Goal: Information Seeking & Learning: Learn about a topic

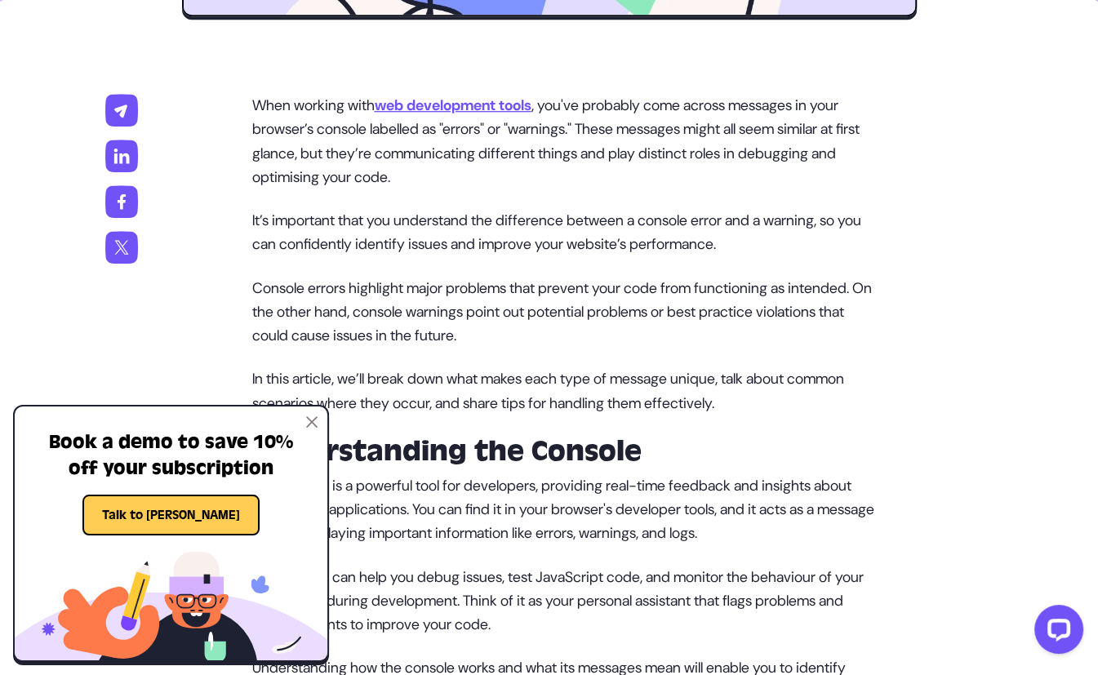
scroll to position [980, 0]
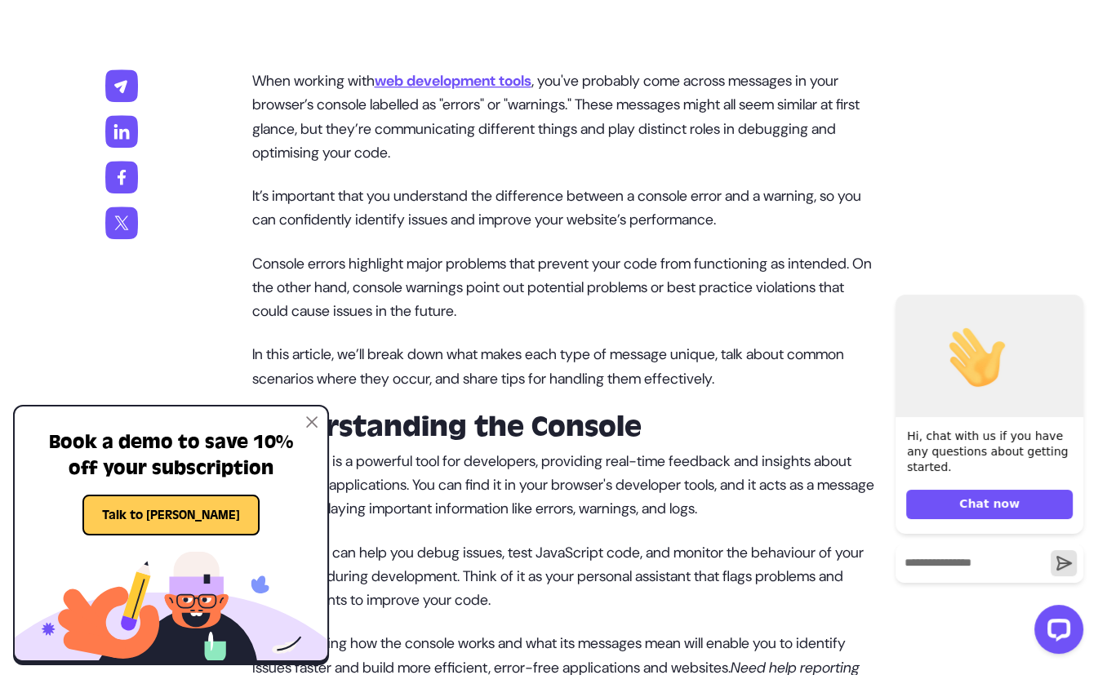
click at [313, 421] on img at bounding box center [311, 421] width 11 height 11
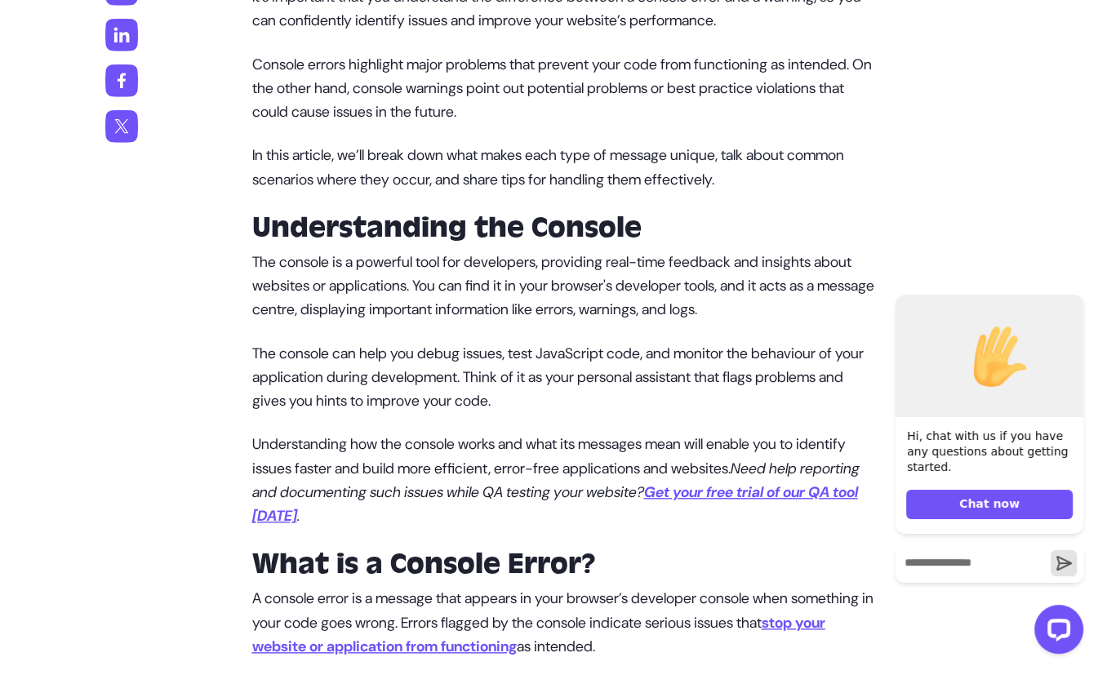
scroll to position [1231, 0]
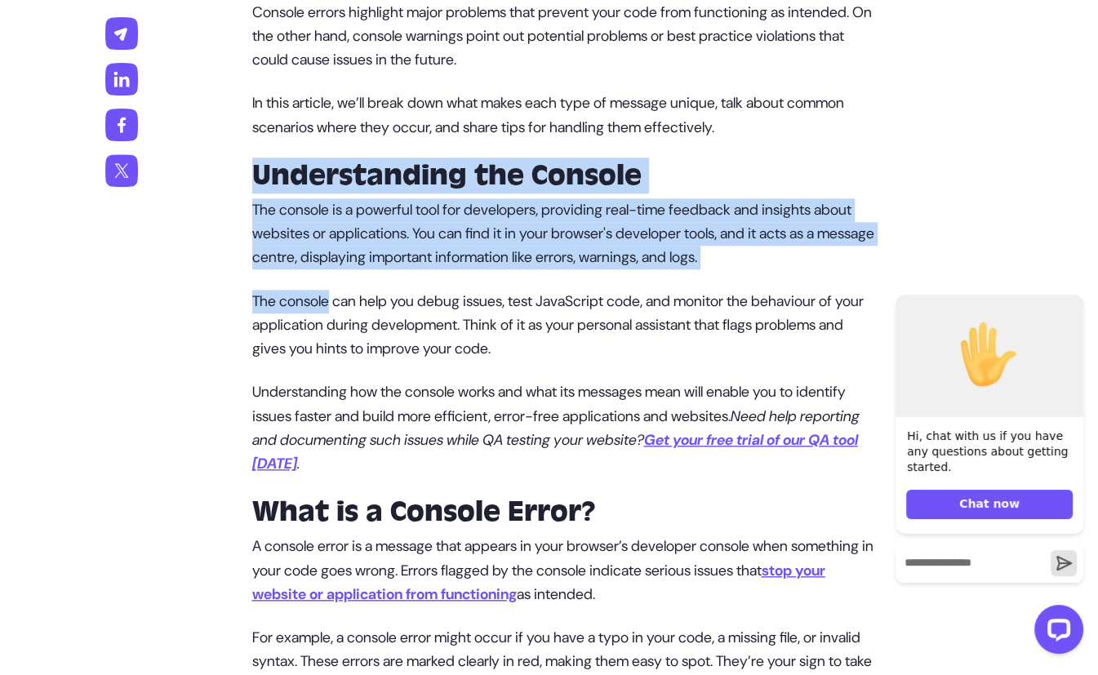
drag, startPoint x: 258, startPoint y: 166, endPoint x: 331, endPoint y: 296, distance: 149.8
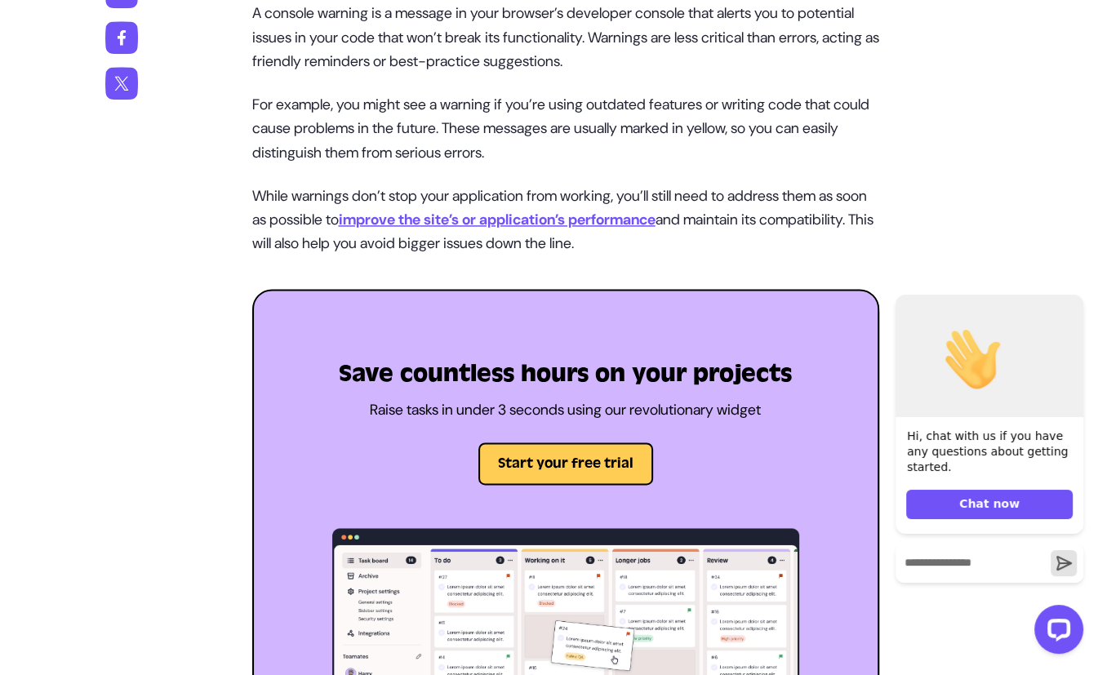
scroll to position [1966, 0]
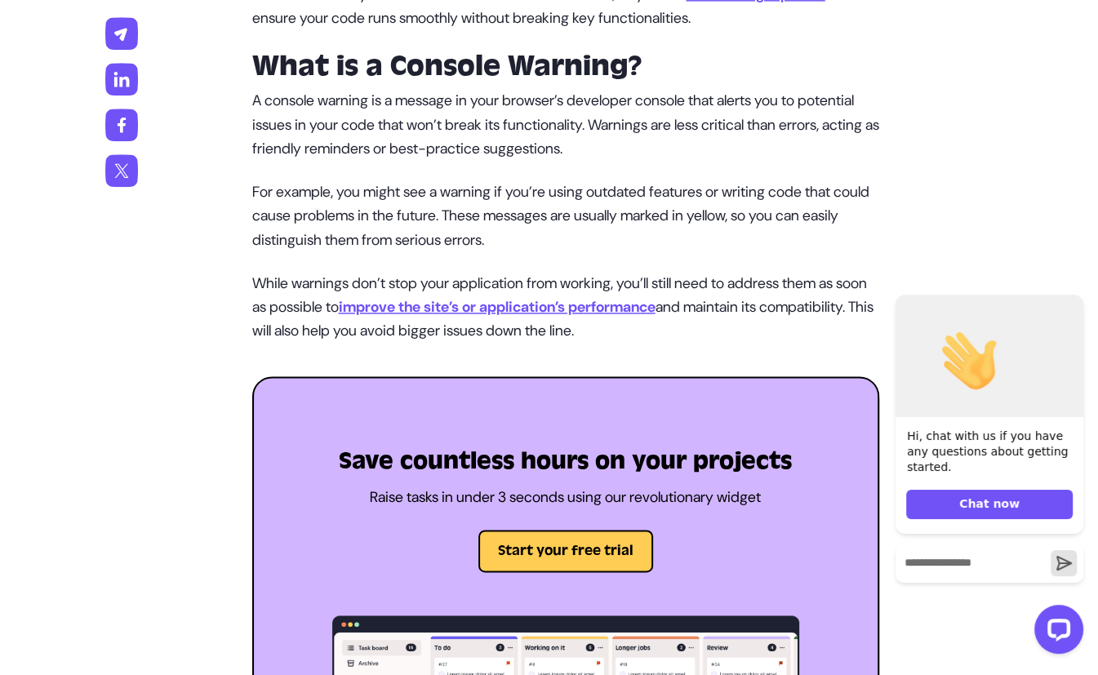
click at [731, 332] on p "While warnings don’t stop your application from working, you’ll still need to a…" at bounding box center [565, 308] width 627 height 72
copy div "Loremipsumdol sit Ametcon Adi elitsed do e temporin utla etd magnaaliqu, enimad…"
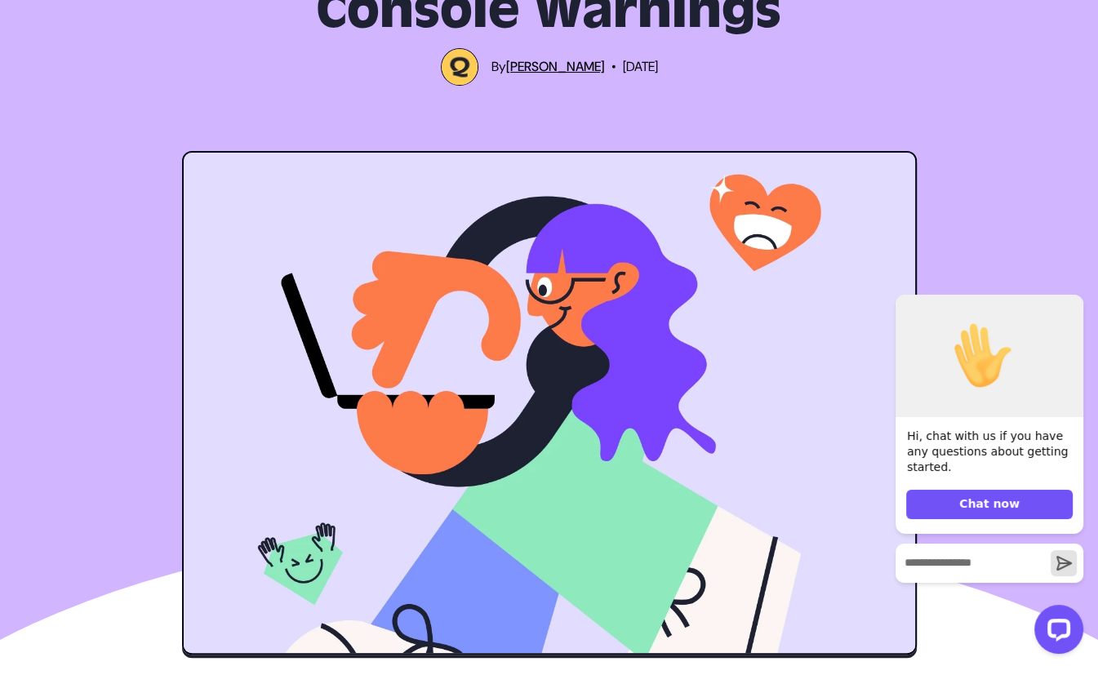
scroll to position [7, 0]
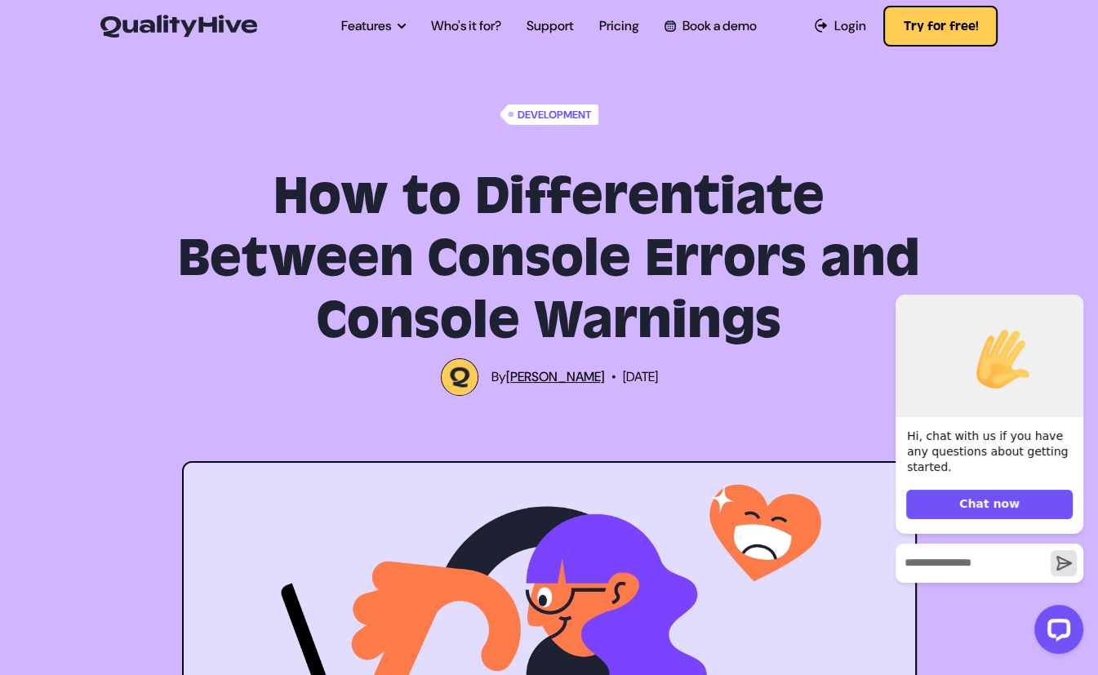
drag, startPoint x: 277, startPoint y: 195, endPoint x: 775, endPoint y: 306, distance: 510.2
click at [775, 306] on h1 "How to Differentiate Between Console Errors and Console Warnings" at bounding box center [550, 259] width 758 height 186
copy h1 "How to Differentiate Between Console Errors and Console Warnings"
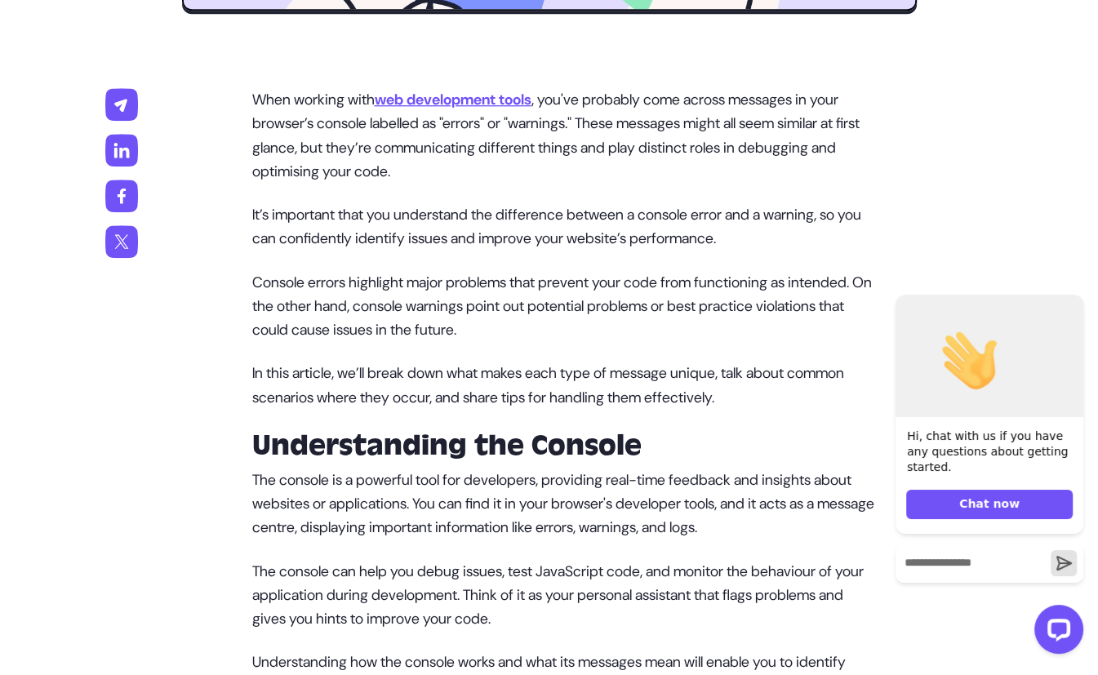
scroll to position [986, 0]
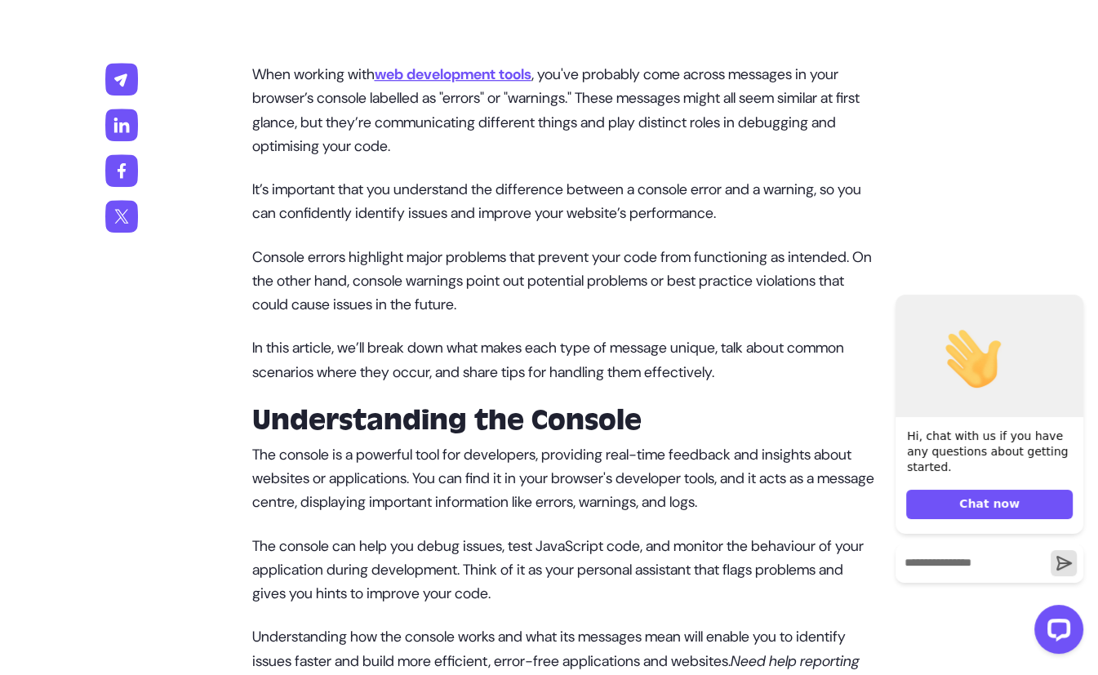
drag, startPoint x: 251, startPoint y: 69, endPoint x: 810, endPoint y: 368, distance: 633.6
copy div "When working with web development tools , you've probably come across messages …"
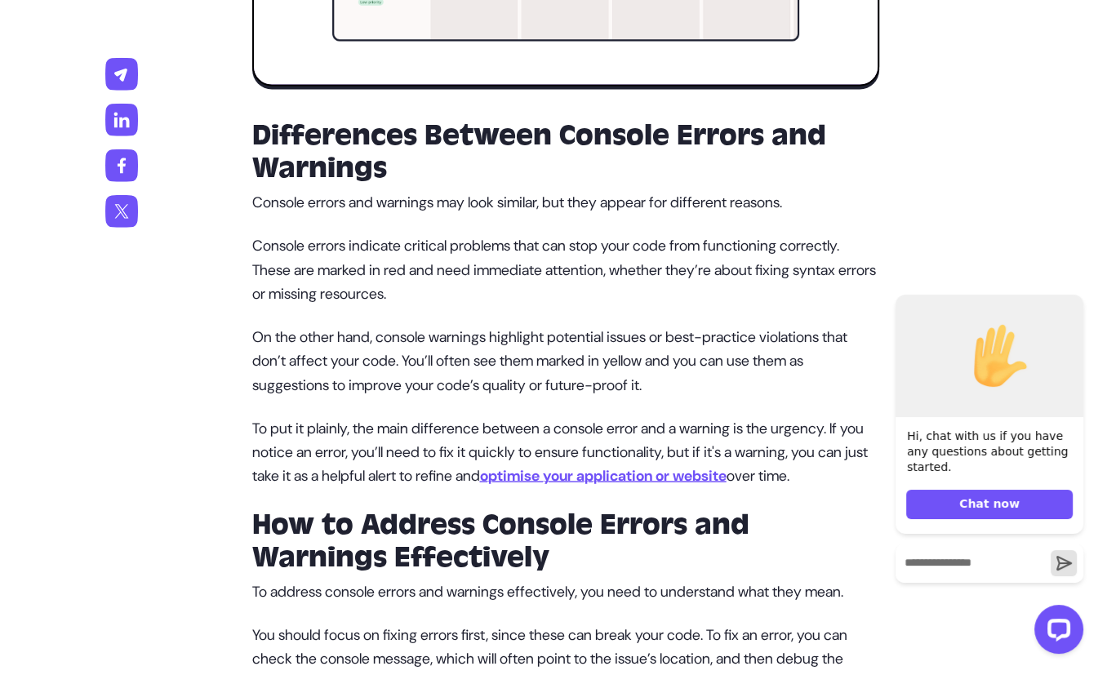
scroll to position [2929, 0]
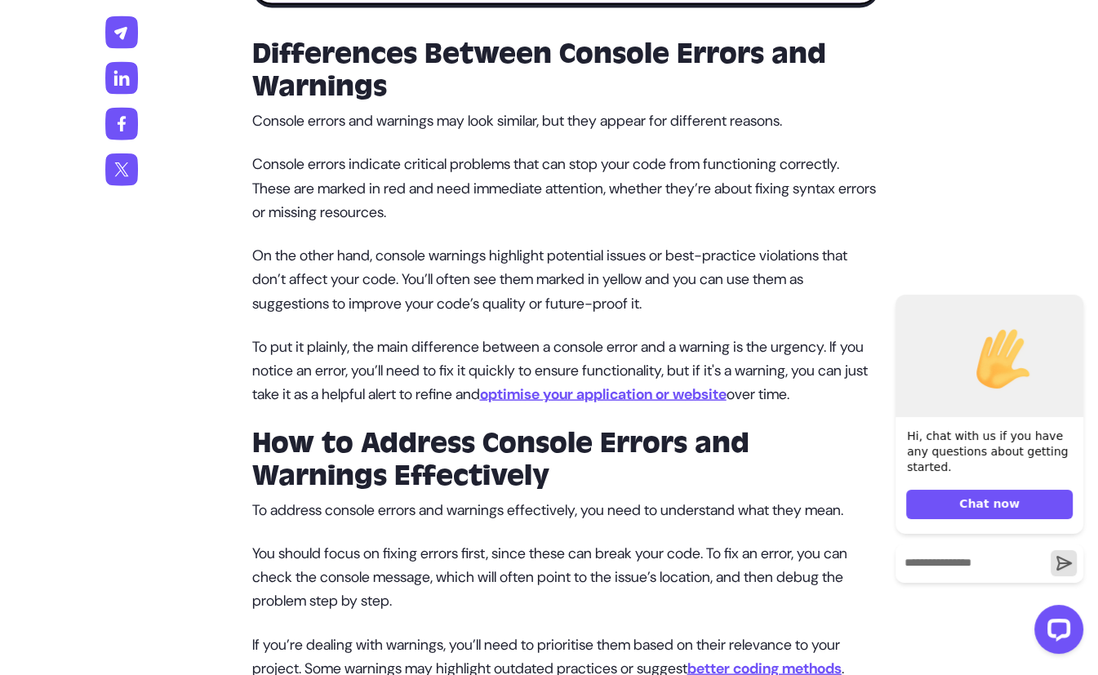
click at [252, 51] on strong "Differences Between Console Errors and Warnings" at bounding box center [539, 70] width 574 height 69
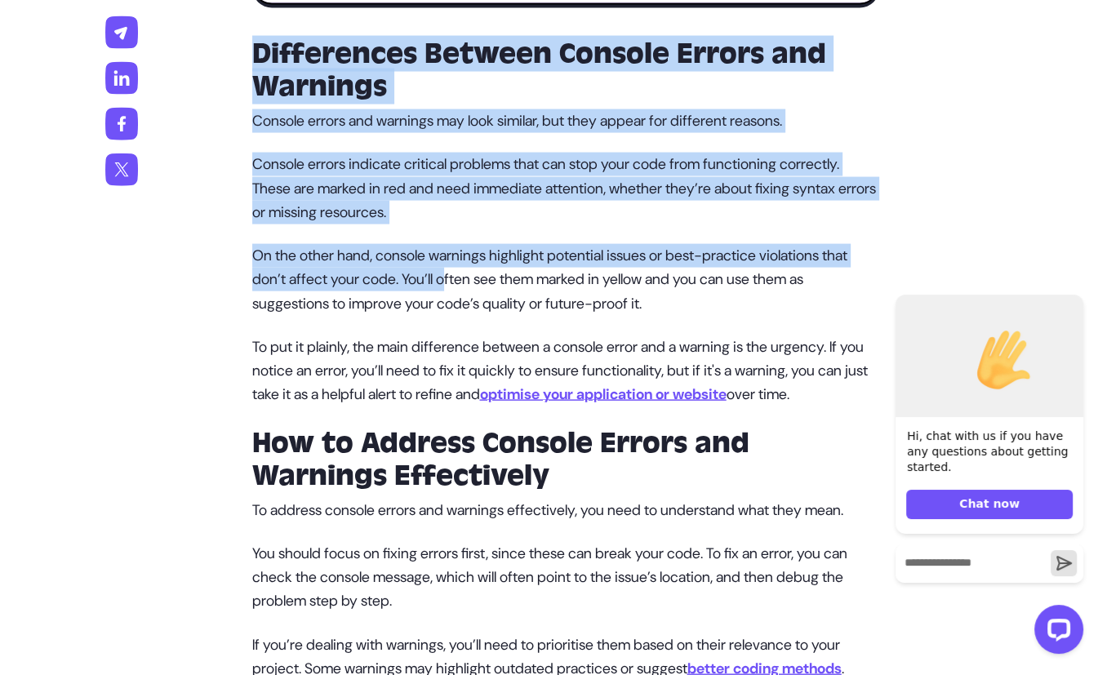
click at [483, 283] on p "On the other hand, console warnings highlight potential issues or best-practice…" at bounding box center [565, 280] width 627 height 72
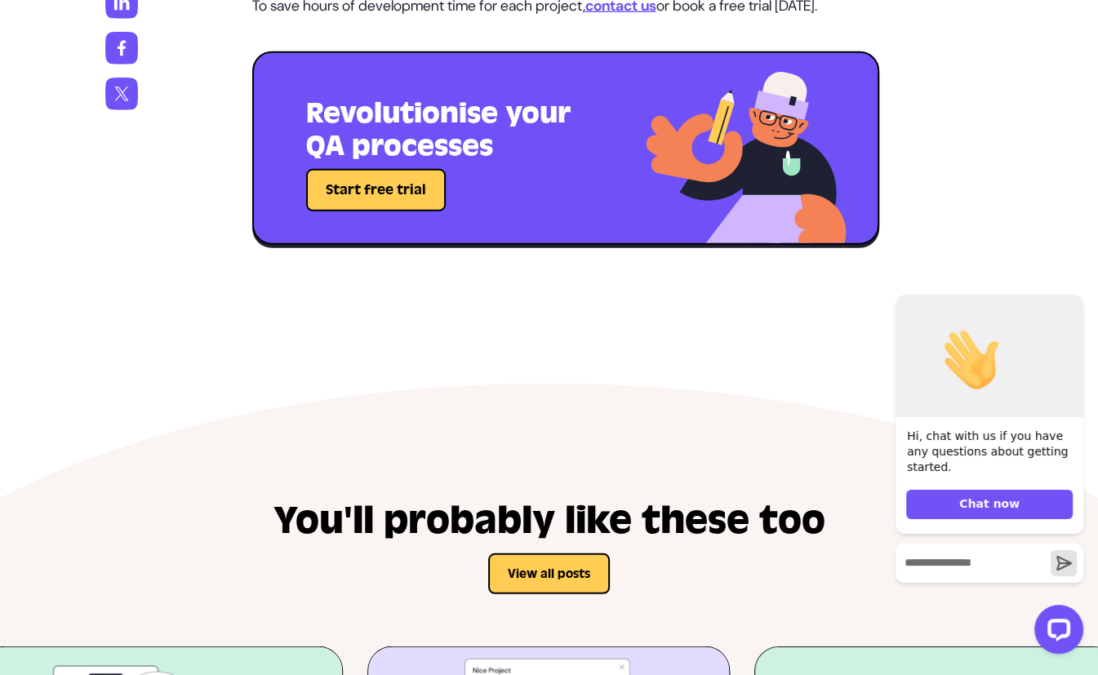
scroll to position [4153, 0]
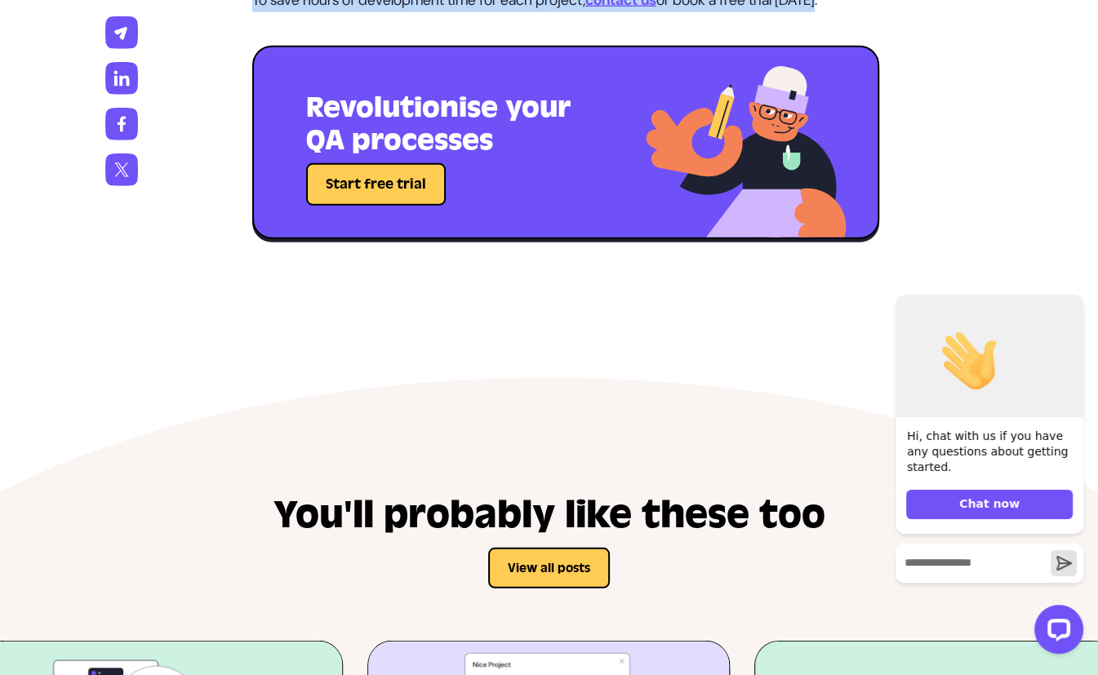
click at [859, 12] on p "To save hours of development time for each project, contact us or book a free t…" at bounding box center [565, 1] width 627 height 24
copy div "Loremipsumd Sitamet Consect Adipis eli Seddoeiu Tempori utlabo etd magnaali eni…"
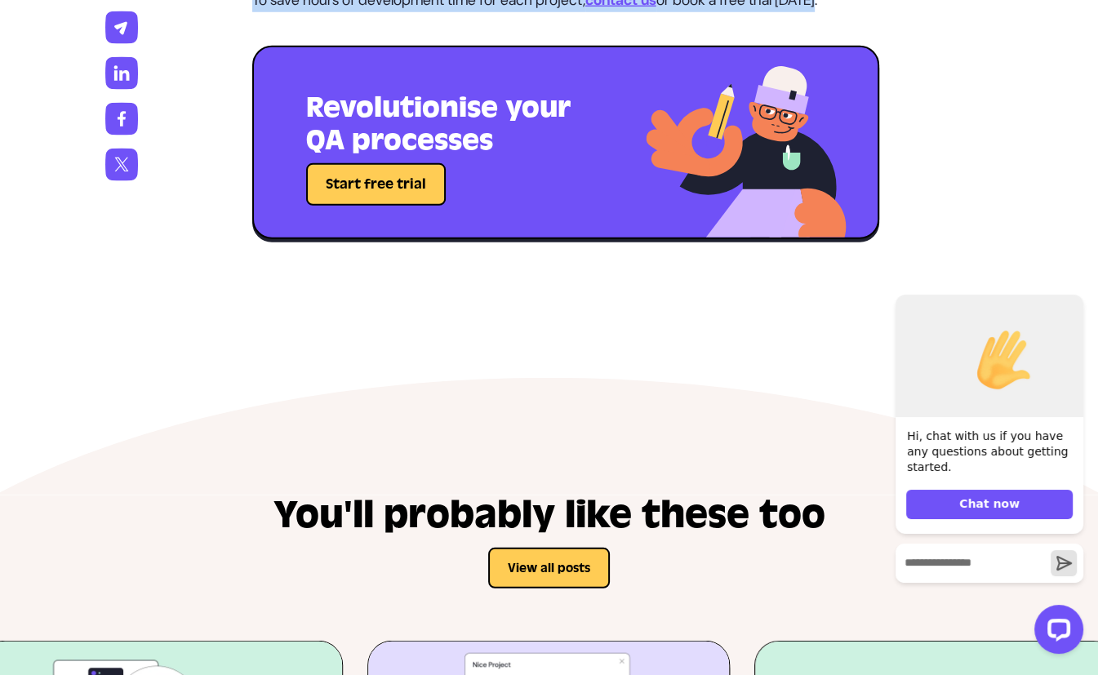
scroll to position [4148, 0]
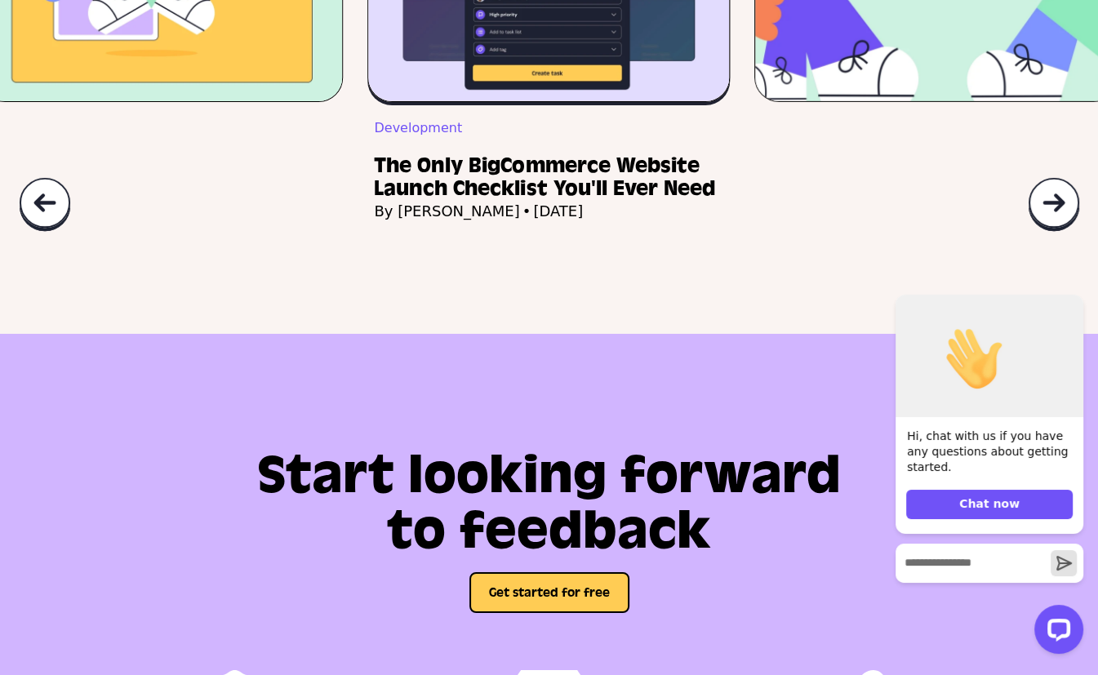
scroll to position [4979, 0]
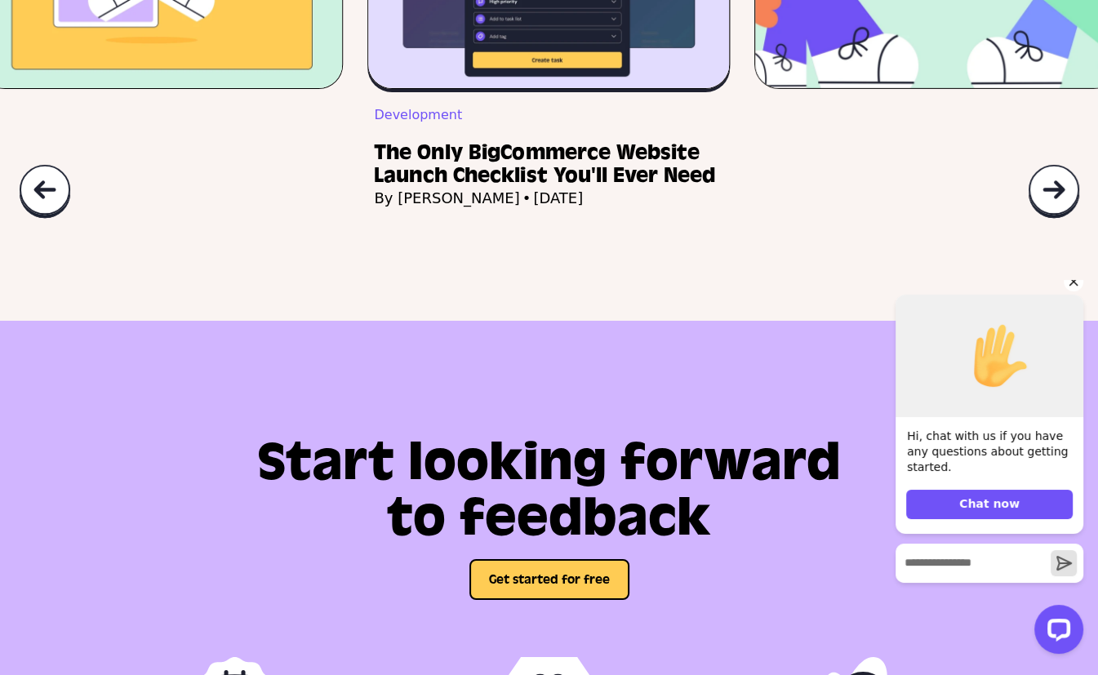
click at [1075, 287] on icon "Hide greeting" at bounding box center [1073, 282] width 9 height 9
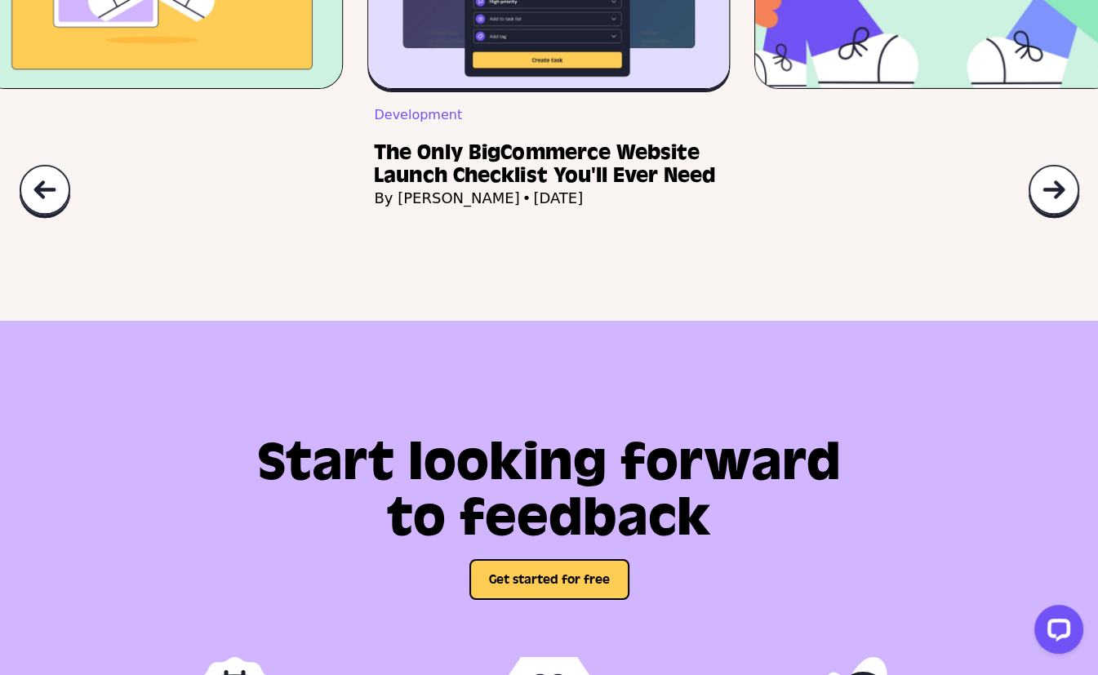
click at [1055, 220] on img at bounding box center [1054, 192] width 52 height 56
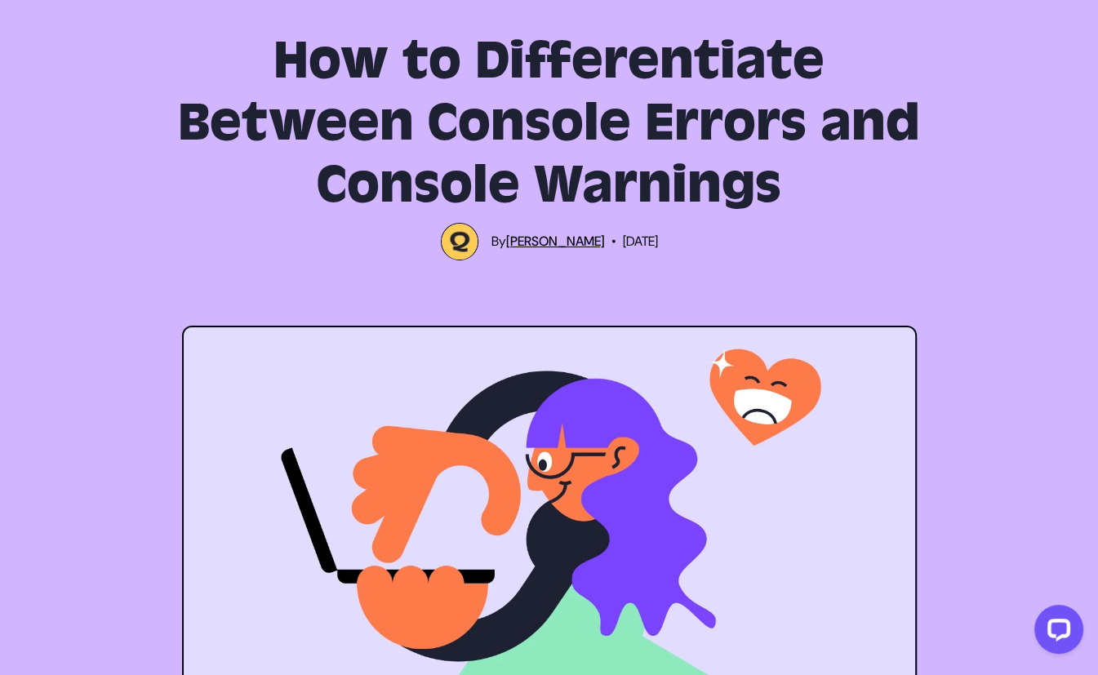
scroll to position [0, 0]
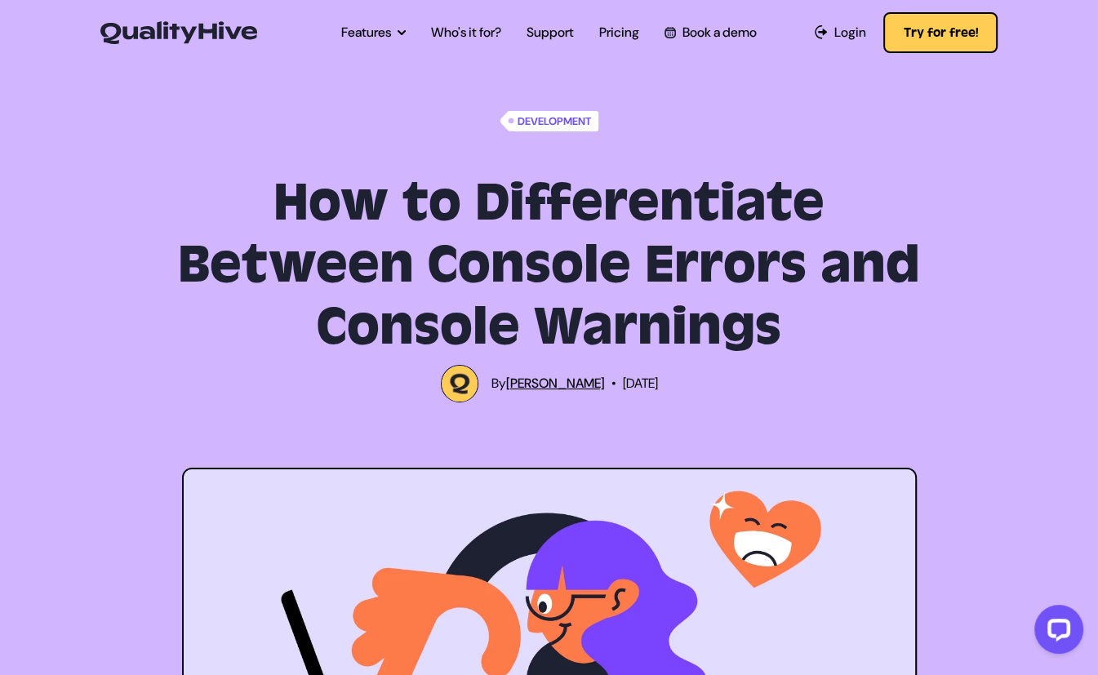
drag, startPoint x: 695, startPoint y: 381, endPoint x: 448, endPoint y: 388, distance: 246.6
click at [448, 388] on div "By [PERSON_NAME] • [DATE]" at bounding box center [550, 384] width 758 height 38
copy p "By [PERSON_NAME] • [DATE]"
